Goal: Find specific page/section: Find specific page/section

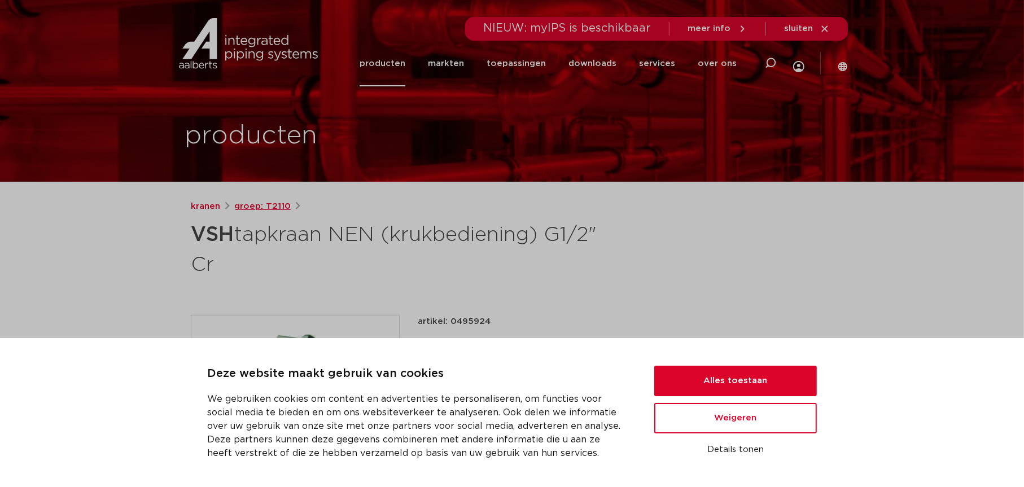
click at [261, 205] on link "groep: T2110" at bounding box center [262, 207] width 56 height 14
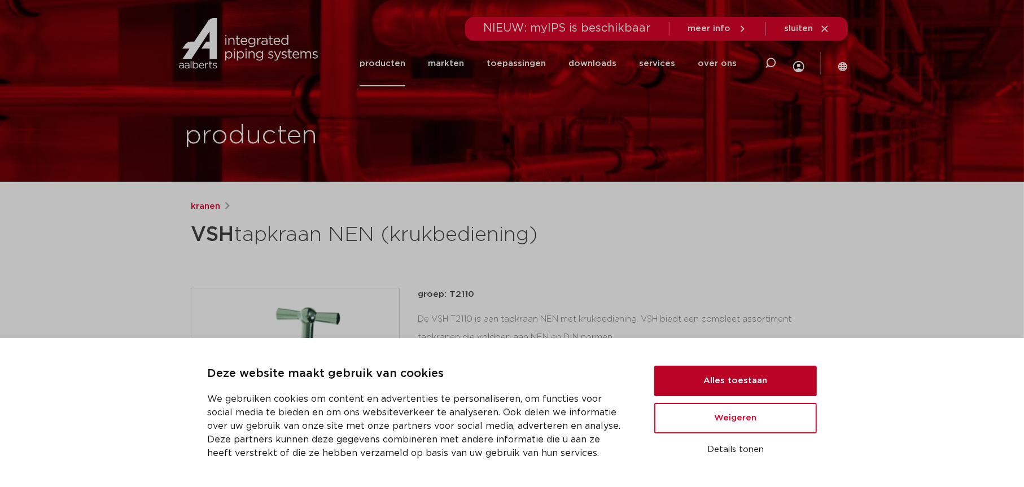
click at [721, 375] on button "Alles toestaan" at bounding box center [735, 381] width 163 height 30
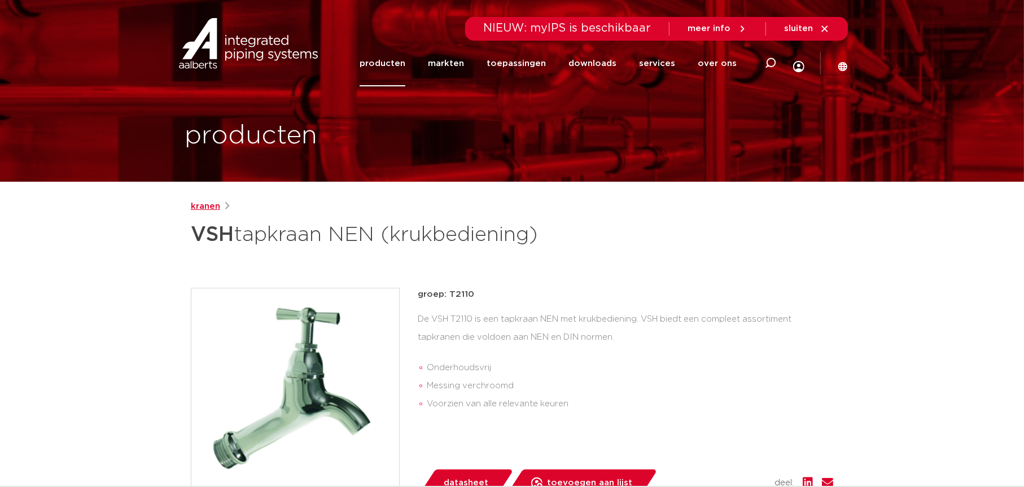
click at [210, 205] on link "kranen" at bounding box center [205, 207] width 29 height 14
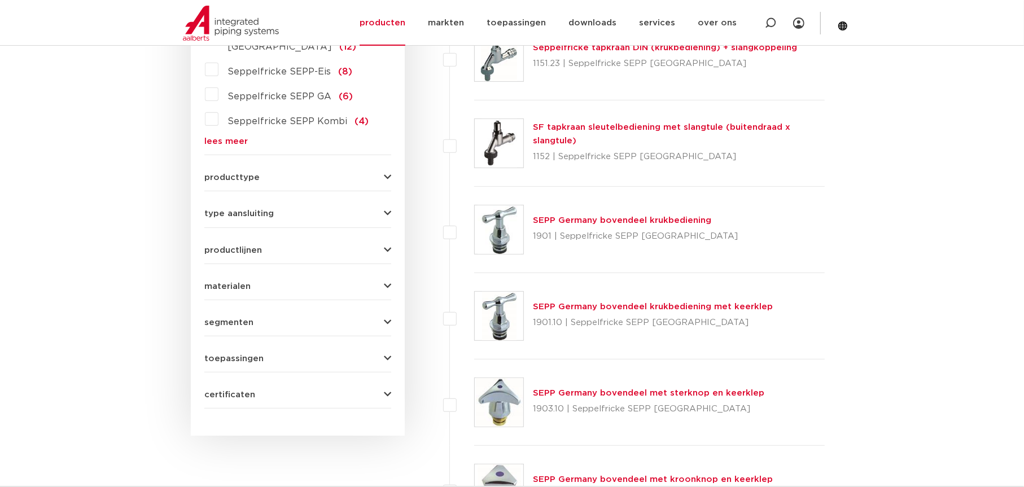
scroll to position [395, 0]
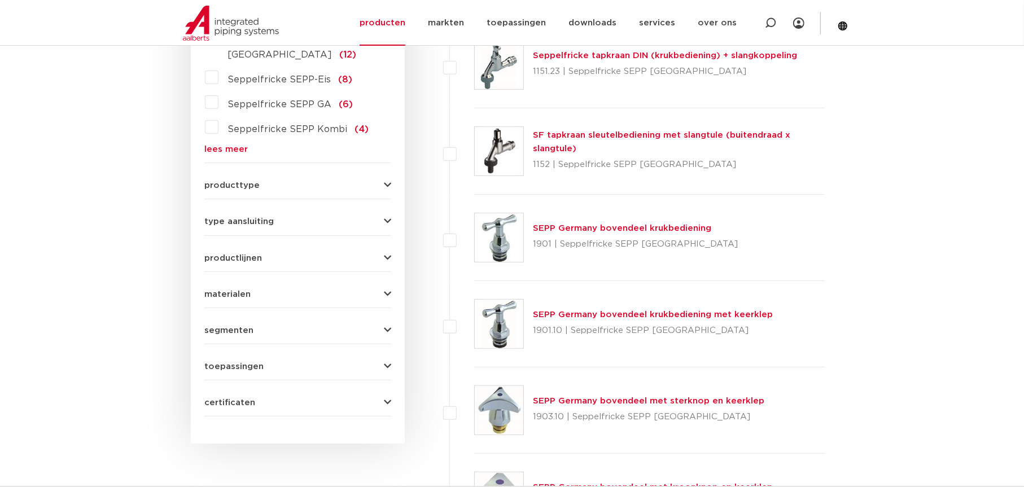
click at [224, 290] on span "materialen" at bounding box center [227, 294] width 46 height 8
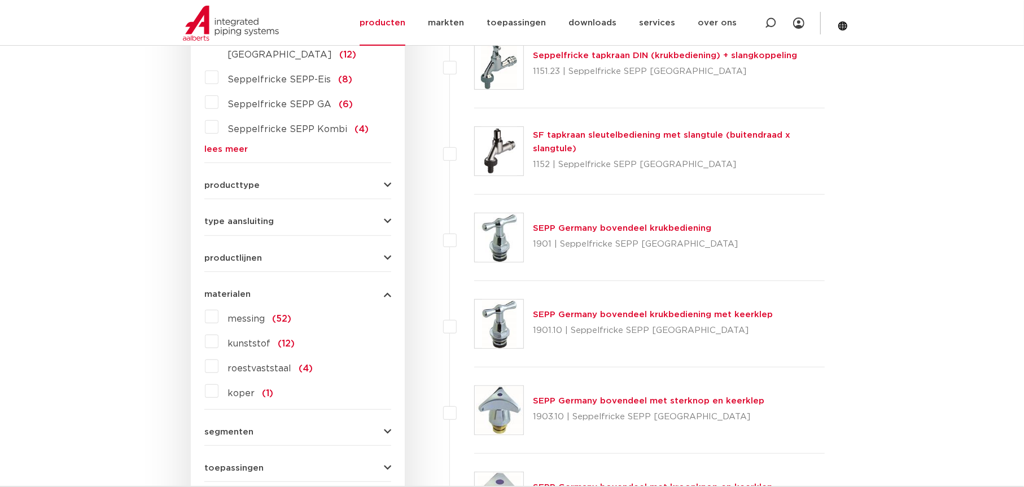
click at [218, 308] on label "messing (52)" at bounding box center [254, 317] width 73 height 18
click at [0, 0] on input "messing (52)" at bounding box center [0, 0] width 0 height 0
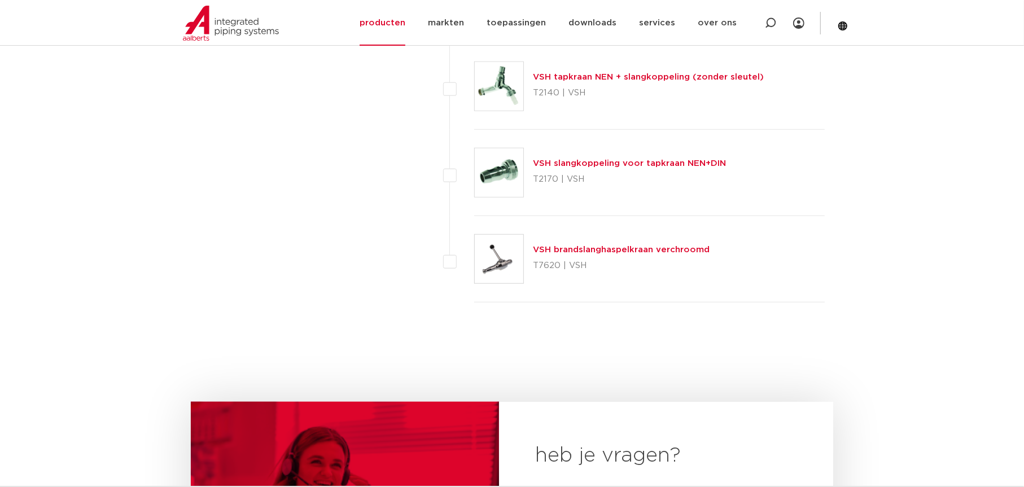
scroll to position [4458, 0]
